Goal: Information Seeking & Learning: Learn about a topic

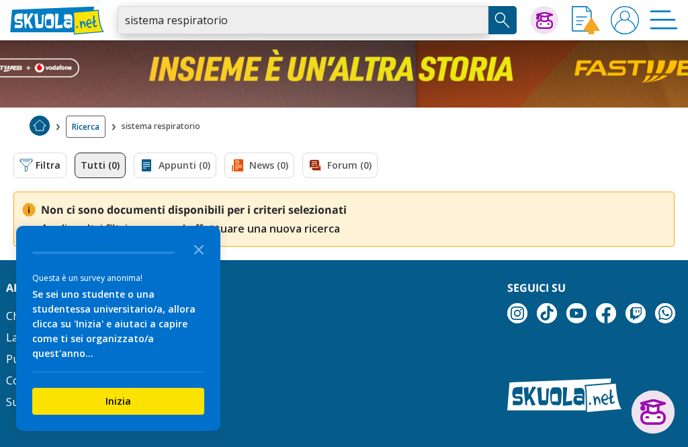
click at [268, 15] on input "sistema respiratorio" at bounding box center [303, 20] width 371 height 28
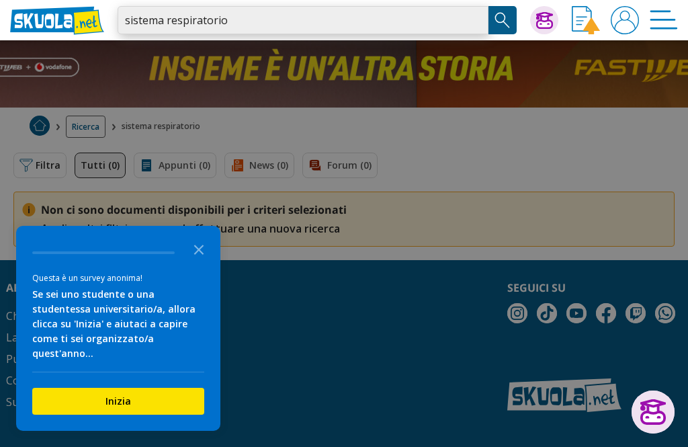
click at [475, 24] on input "sistema respiratorio" at bounding box center [303, 20] width 371 height 28
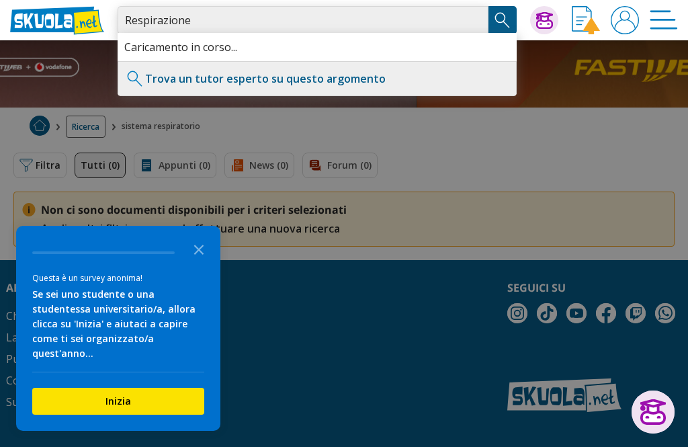
type input "Respirazione"
click at [506, 24] on img "Search Button" at bounding box center [502, 20] width 20 height 20
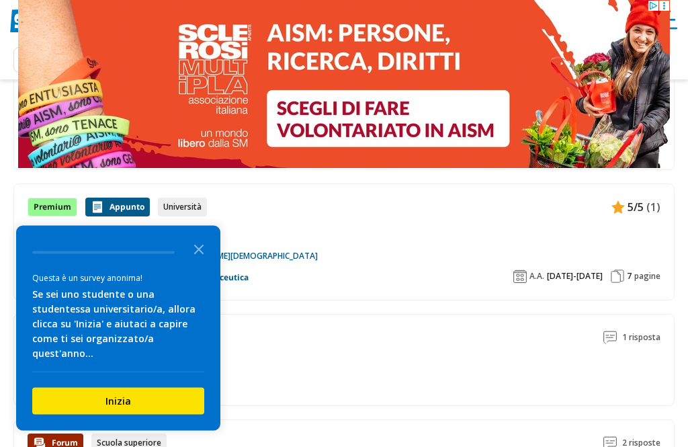
scroll to position [573, 0]
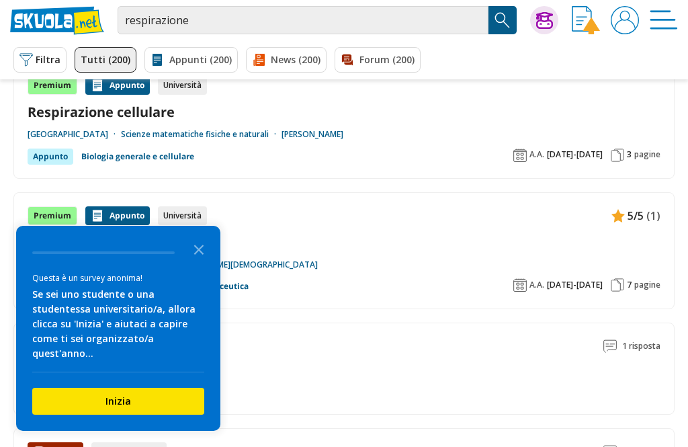
click at [202, 262] on icon "Close the survey" at bounding box center [198, 248] width 27 height 27
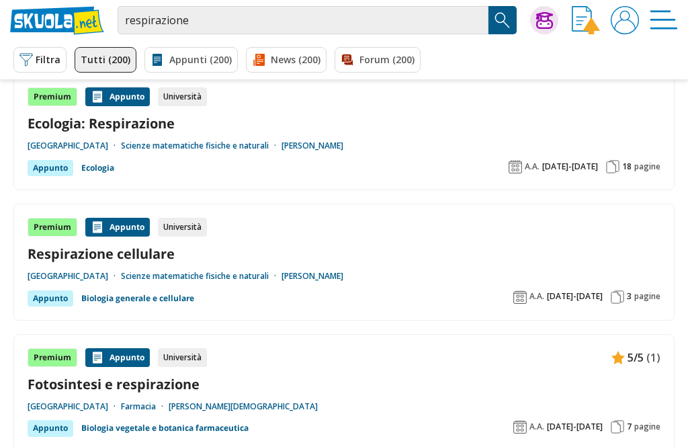
scroll to position [430, 0]
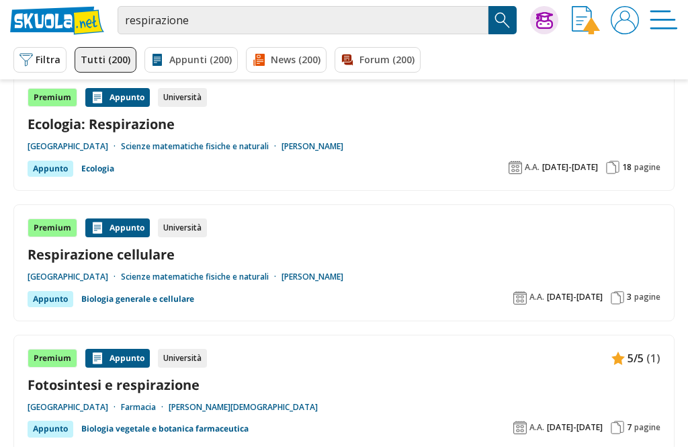
click at [177, 300] on link "Biologia generale e cellulare" at bounding box center [137, 300] width 113 height 16
click at [576, 299] on span "2021-2022" at bounding box center [575, 297] width 56 height 11
